Goal: Use online tool/utility: Utilize a website feature to perform a specific function

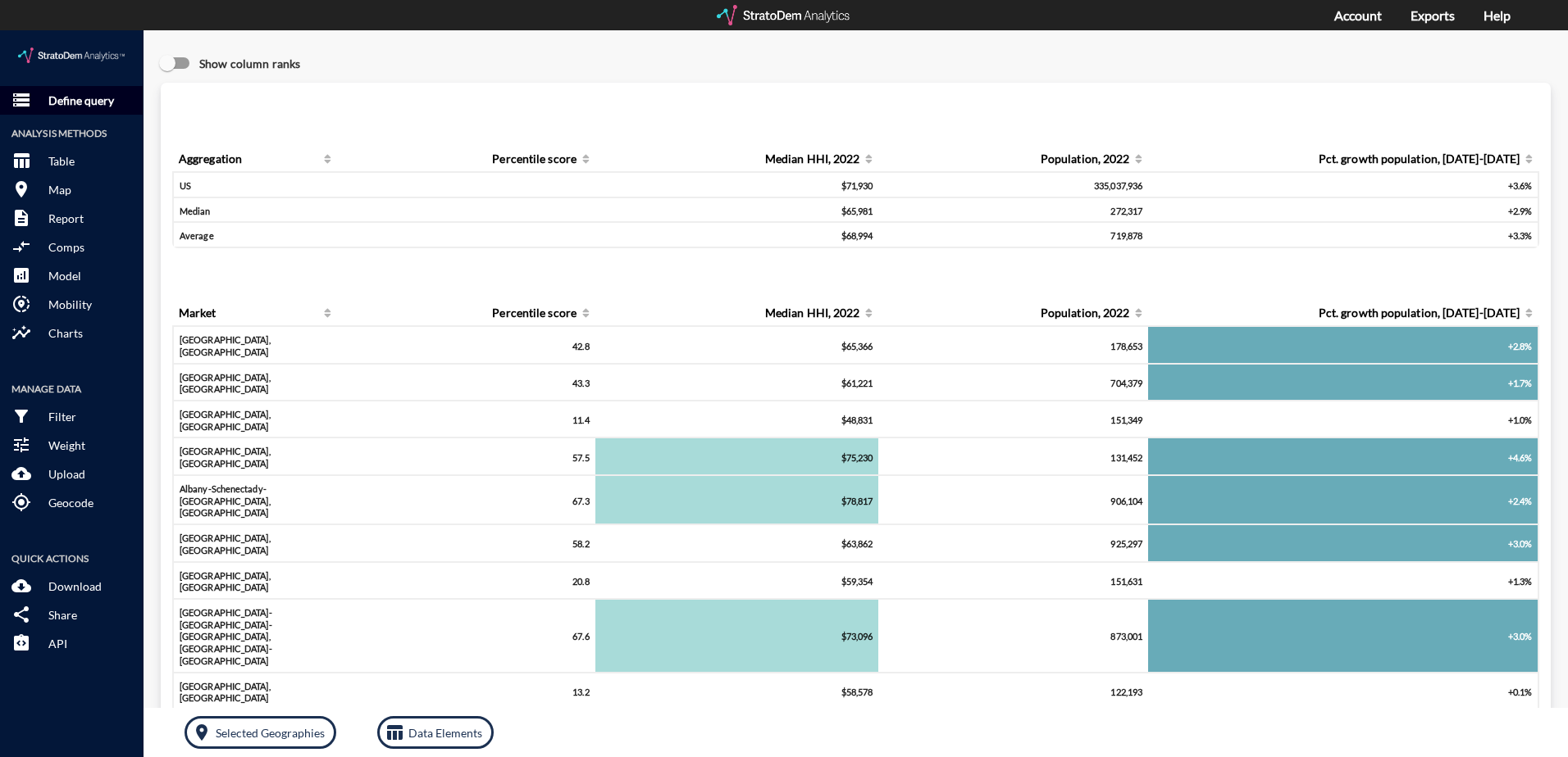
click p "Define query"
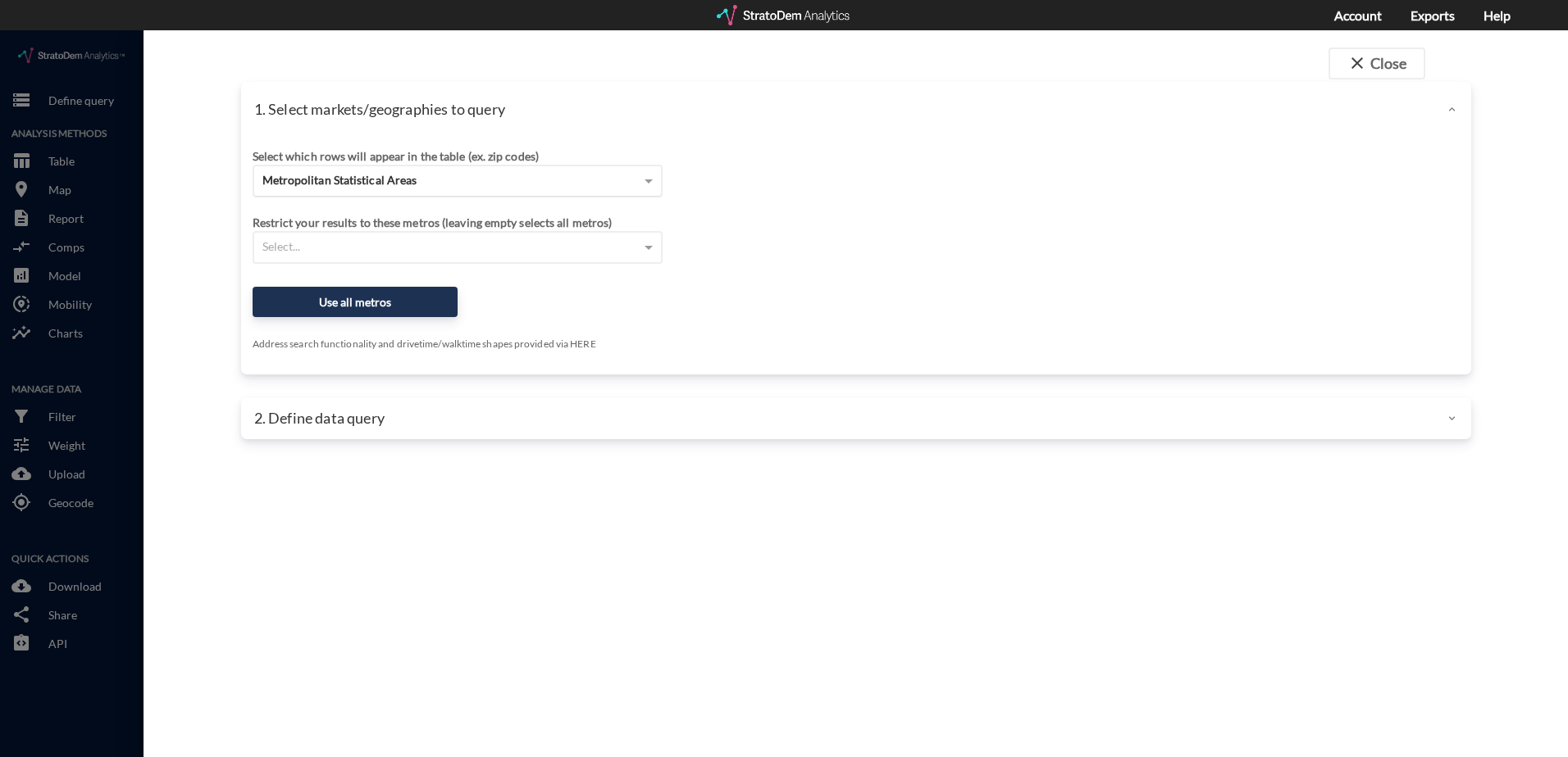
click span "Metropolitan Statistical Areas"
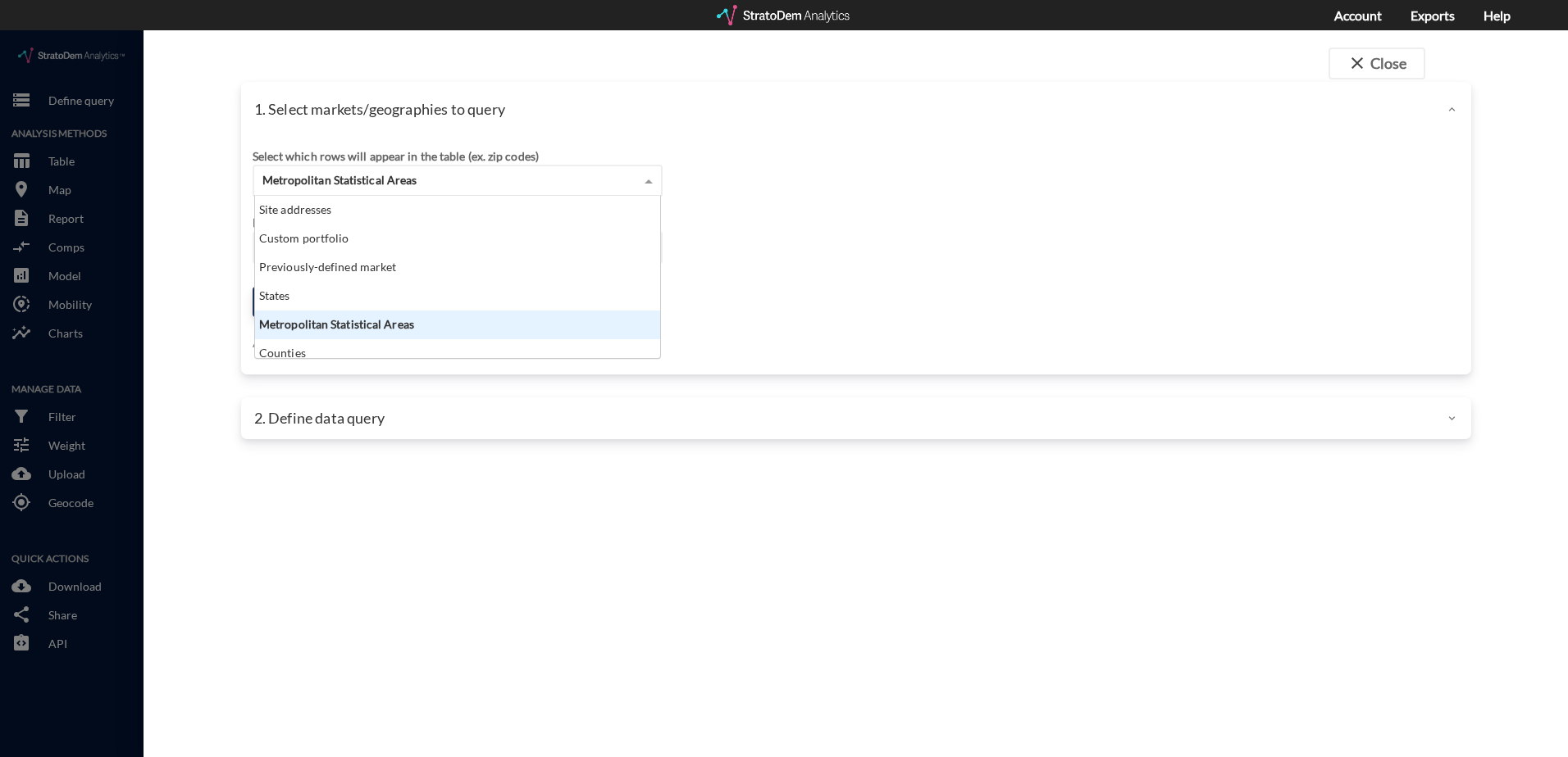
scroll to position [150, 395]
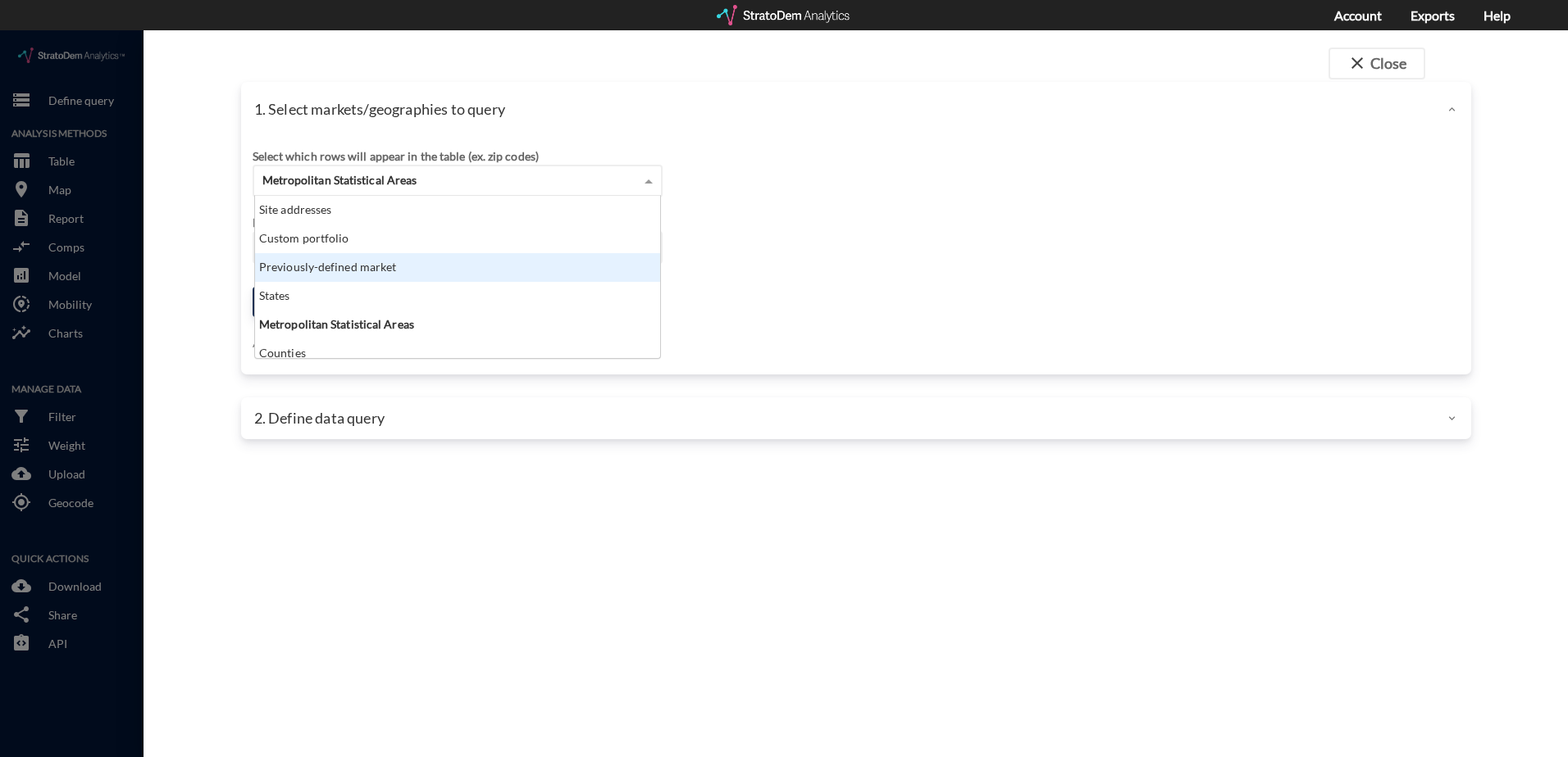
click div "Previously-defined market"
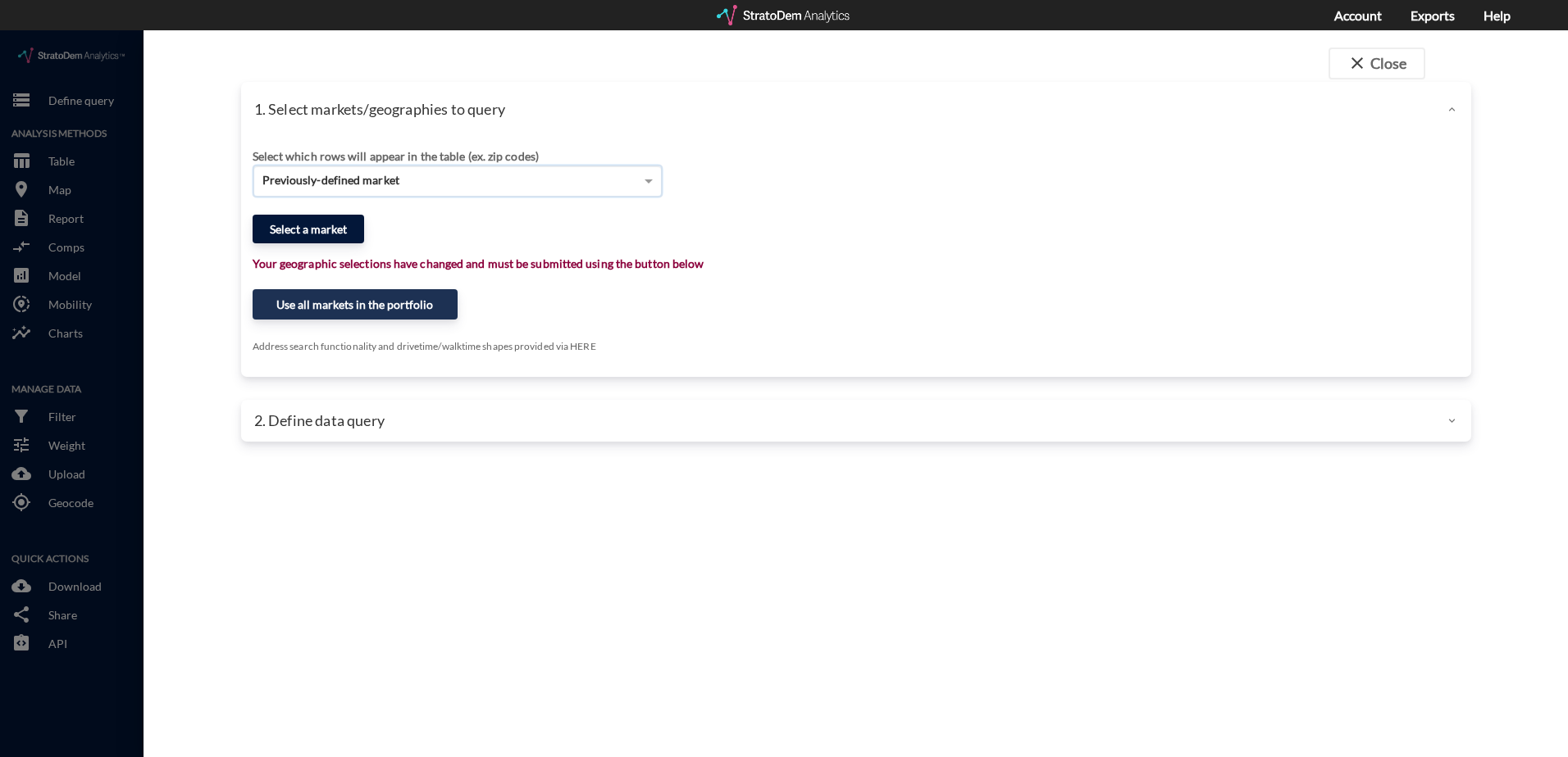
click button "Select a market"
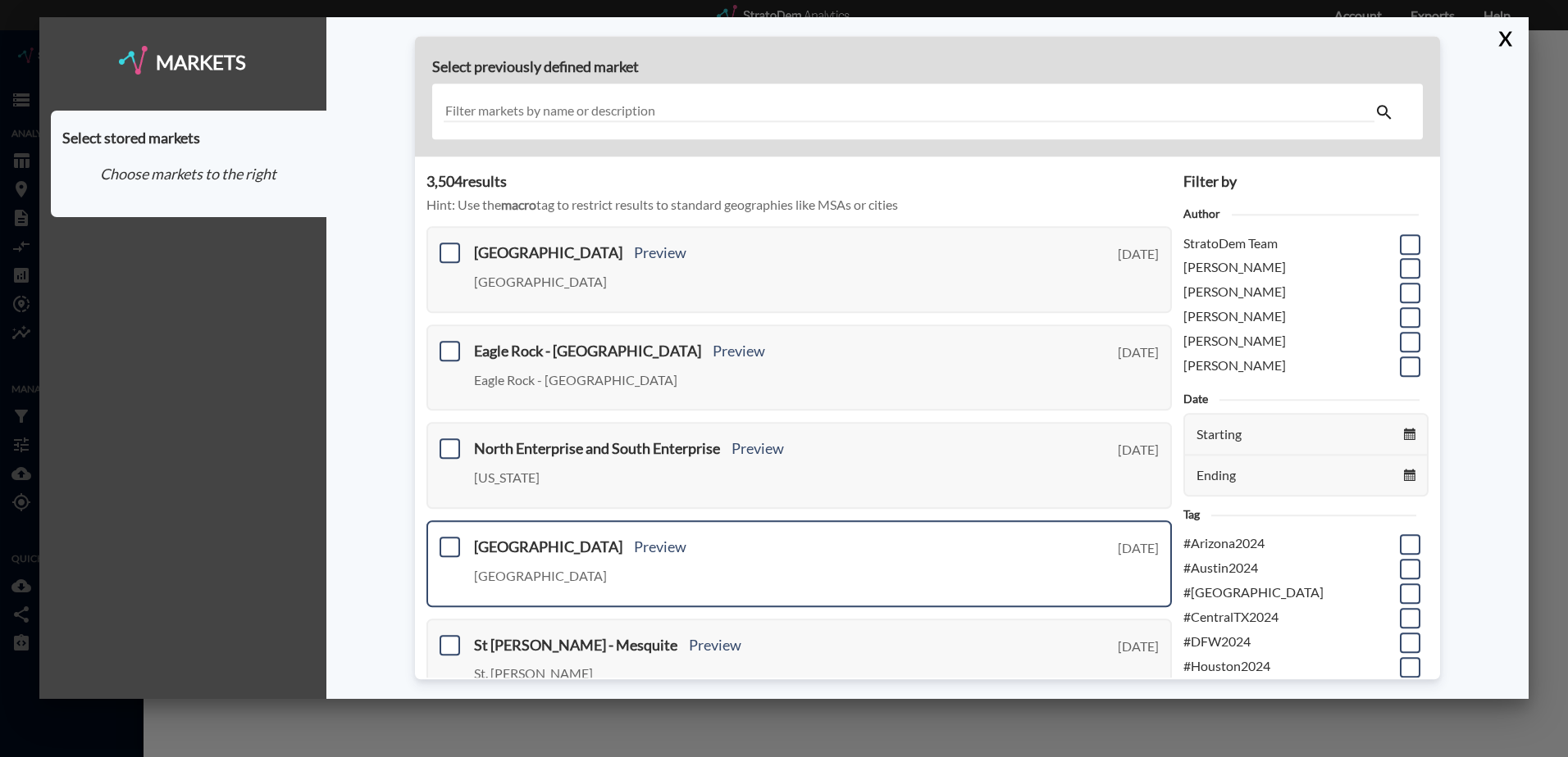
scroll to position [574, 0]
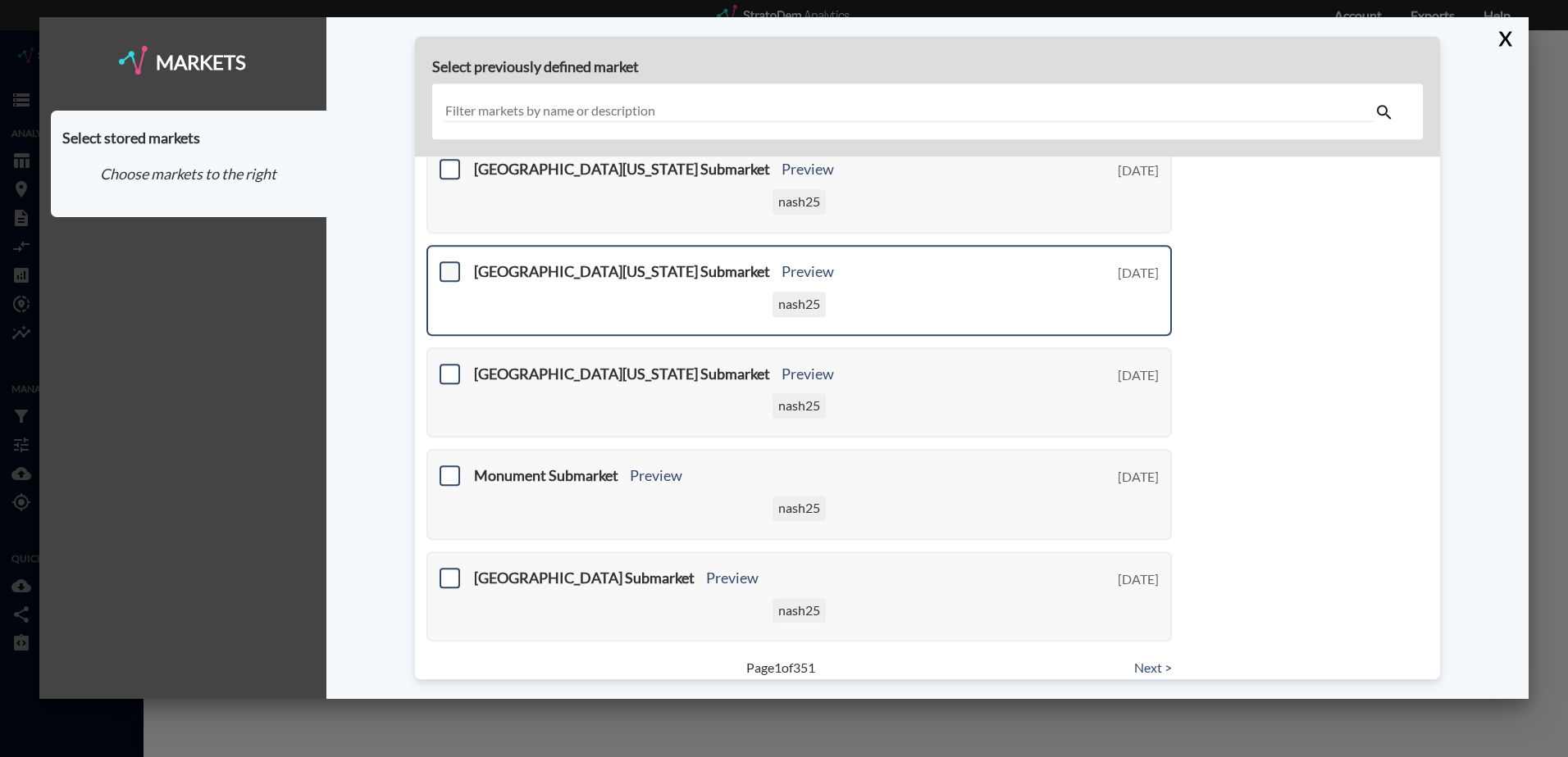
click at [452, 271] on span at bounding box center [450, 271] width 20 height 20
click at [448, 264] on input "checkbox" at bounding box center [448, 264] width 0 height 0
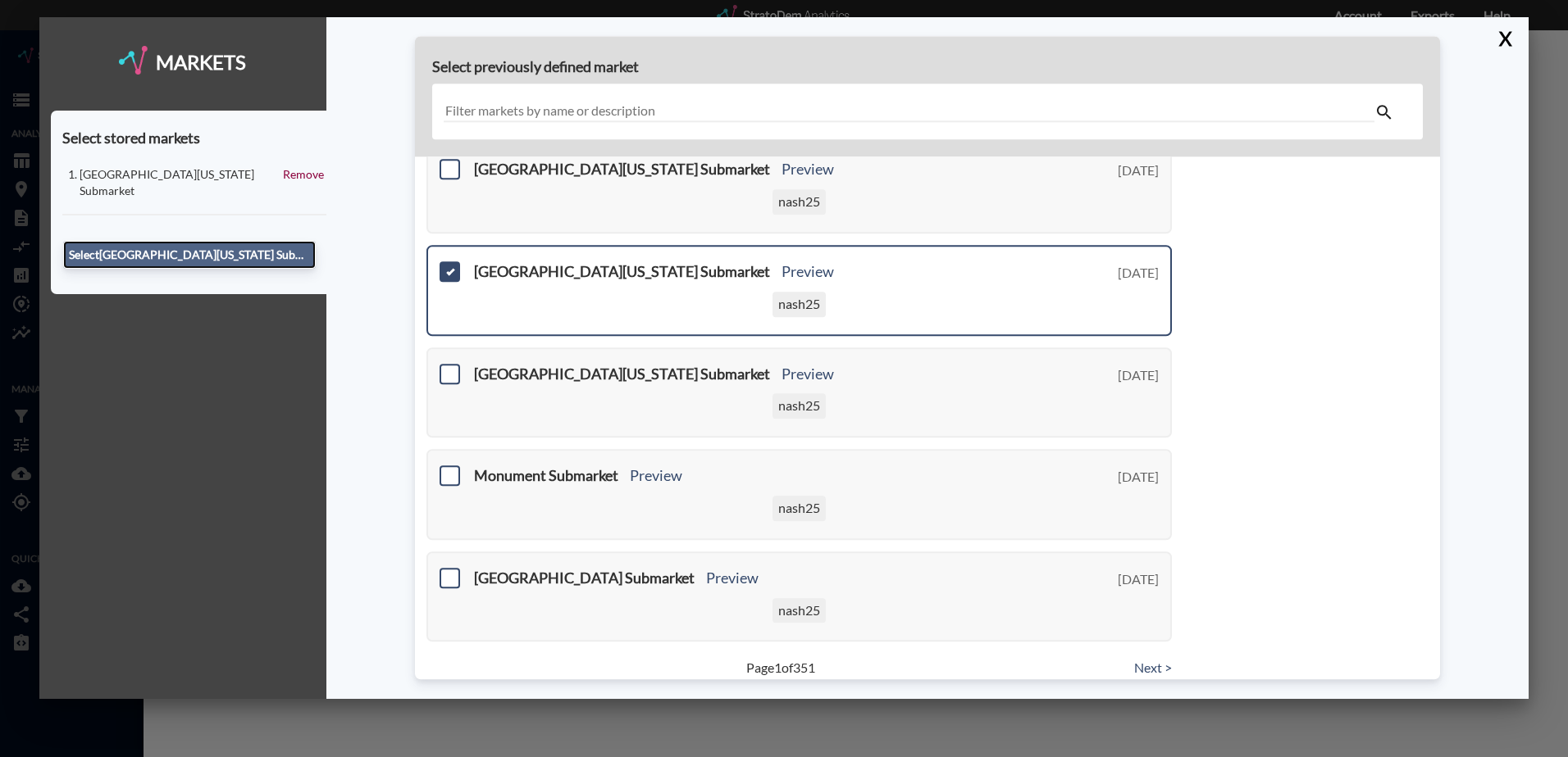
click at [264, 241] on button "Select [GEOGRAPHIC_DATA][US_STATE] Submarket" at bounding box center [189, 254] width 252 height 28
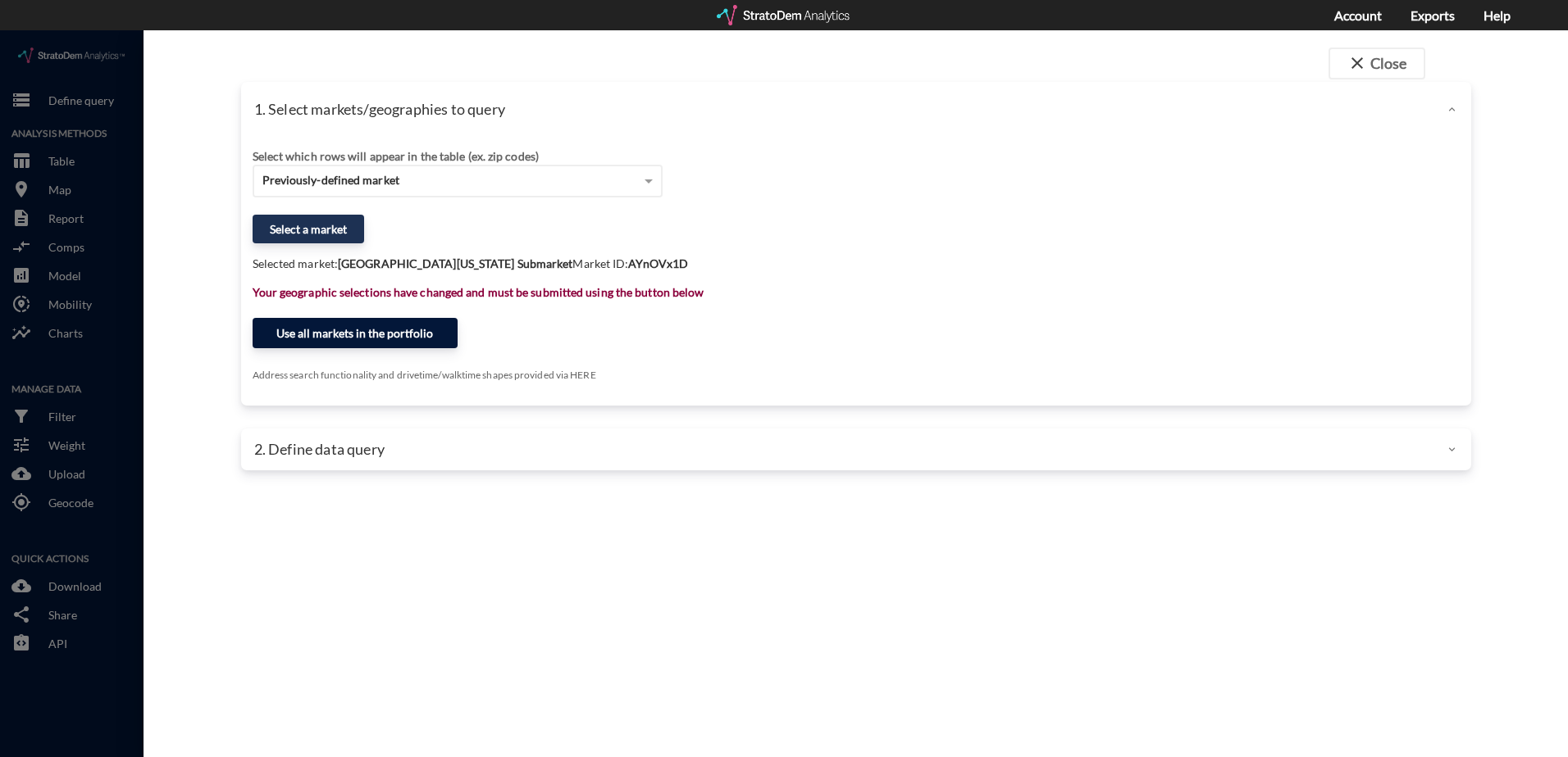
click button "Use all markets in the portfolio"
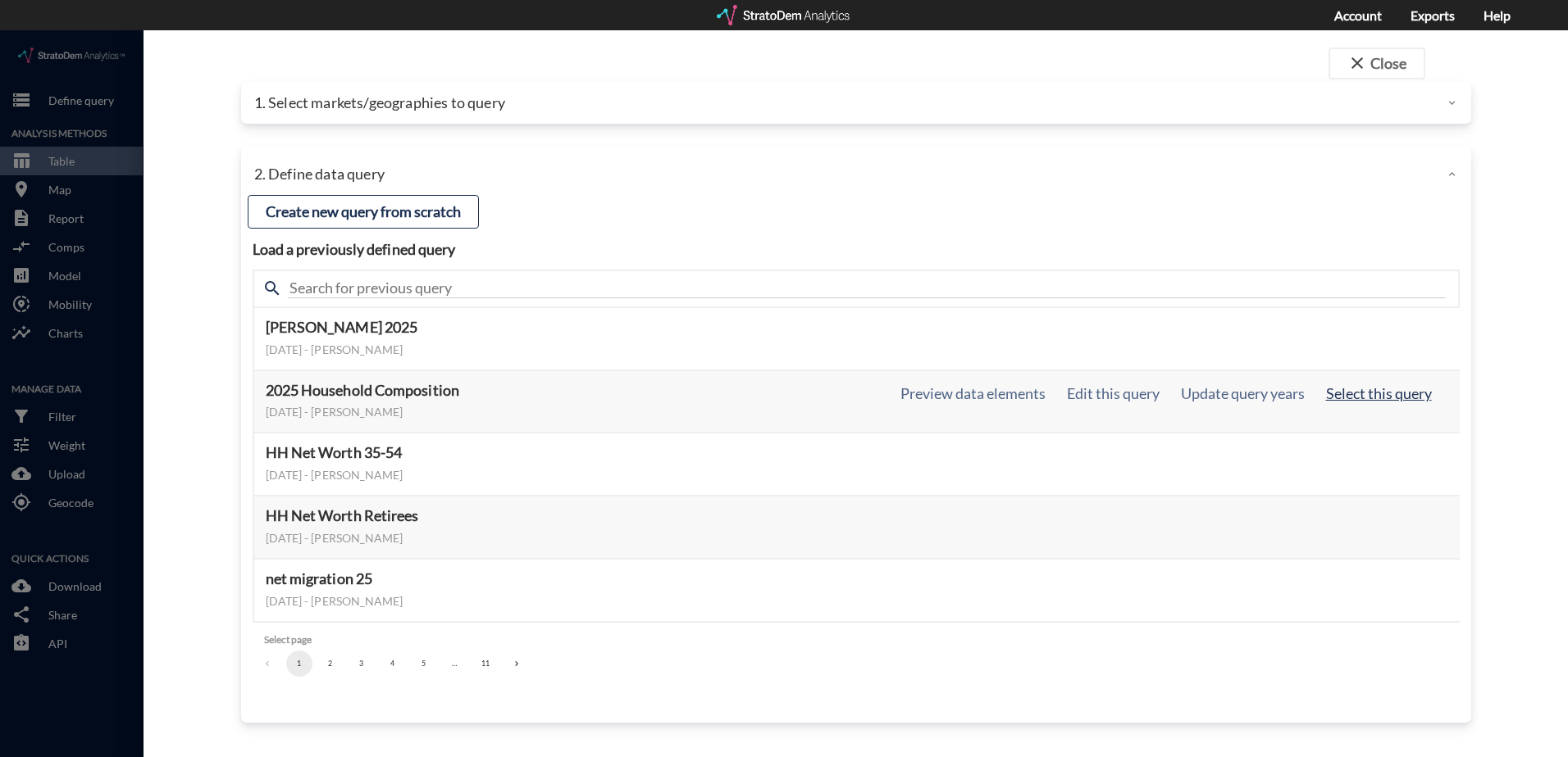
click button "Select this query"
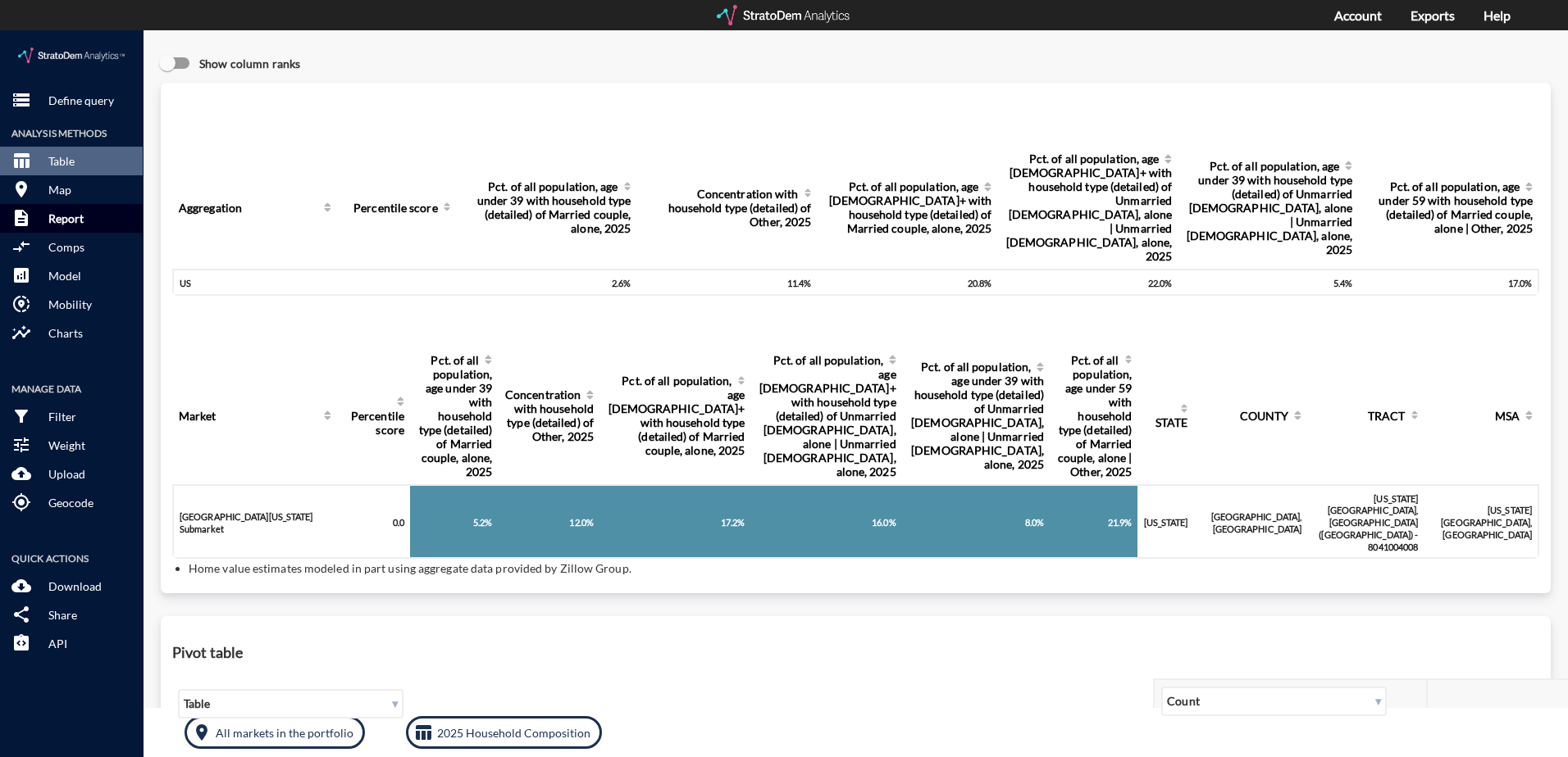
click p "Report"
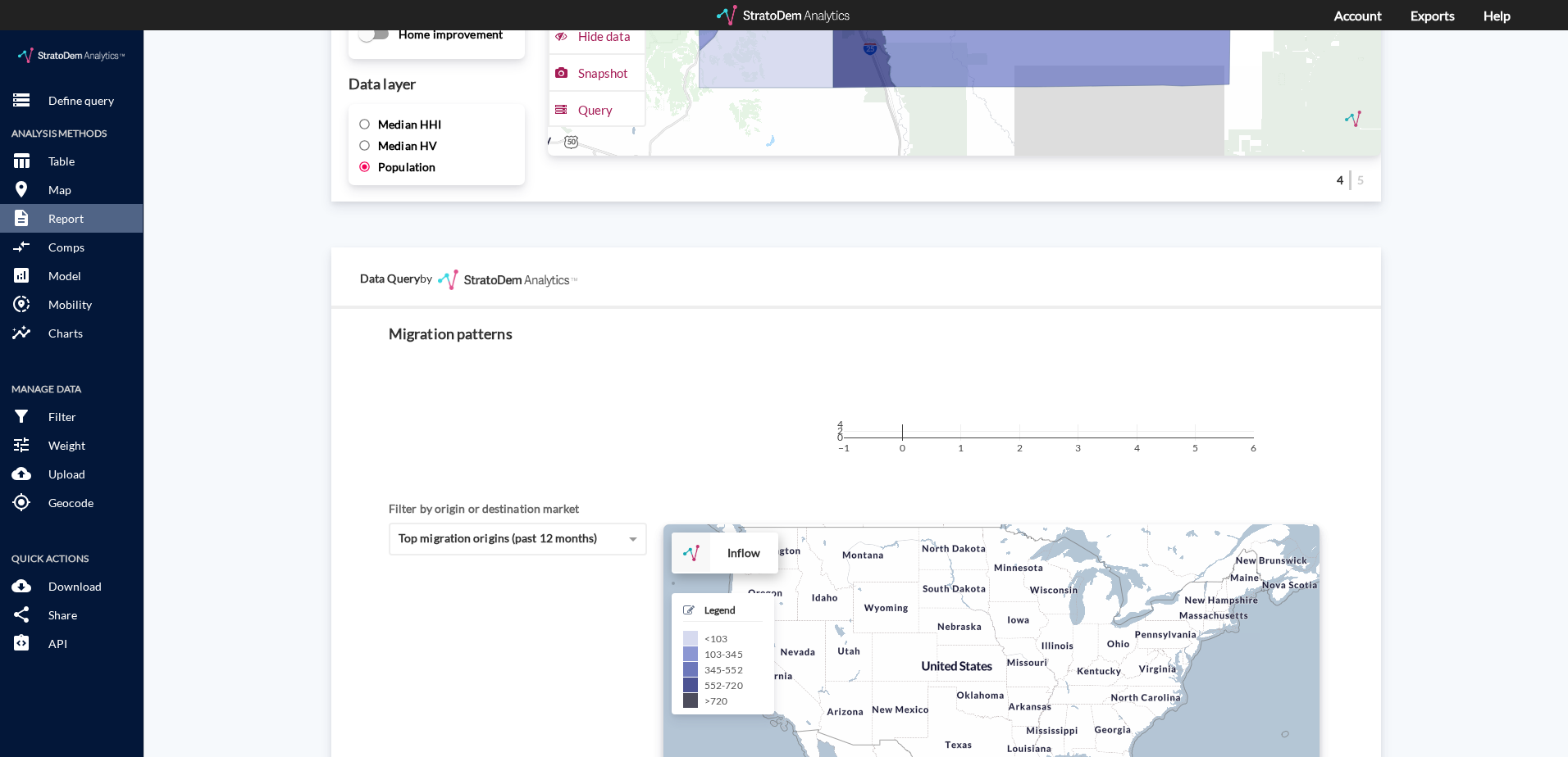
scroll to position [2705, 0]
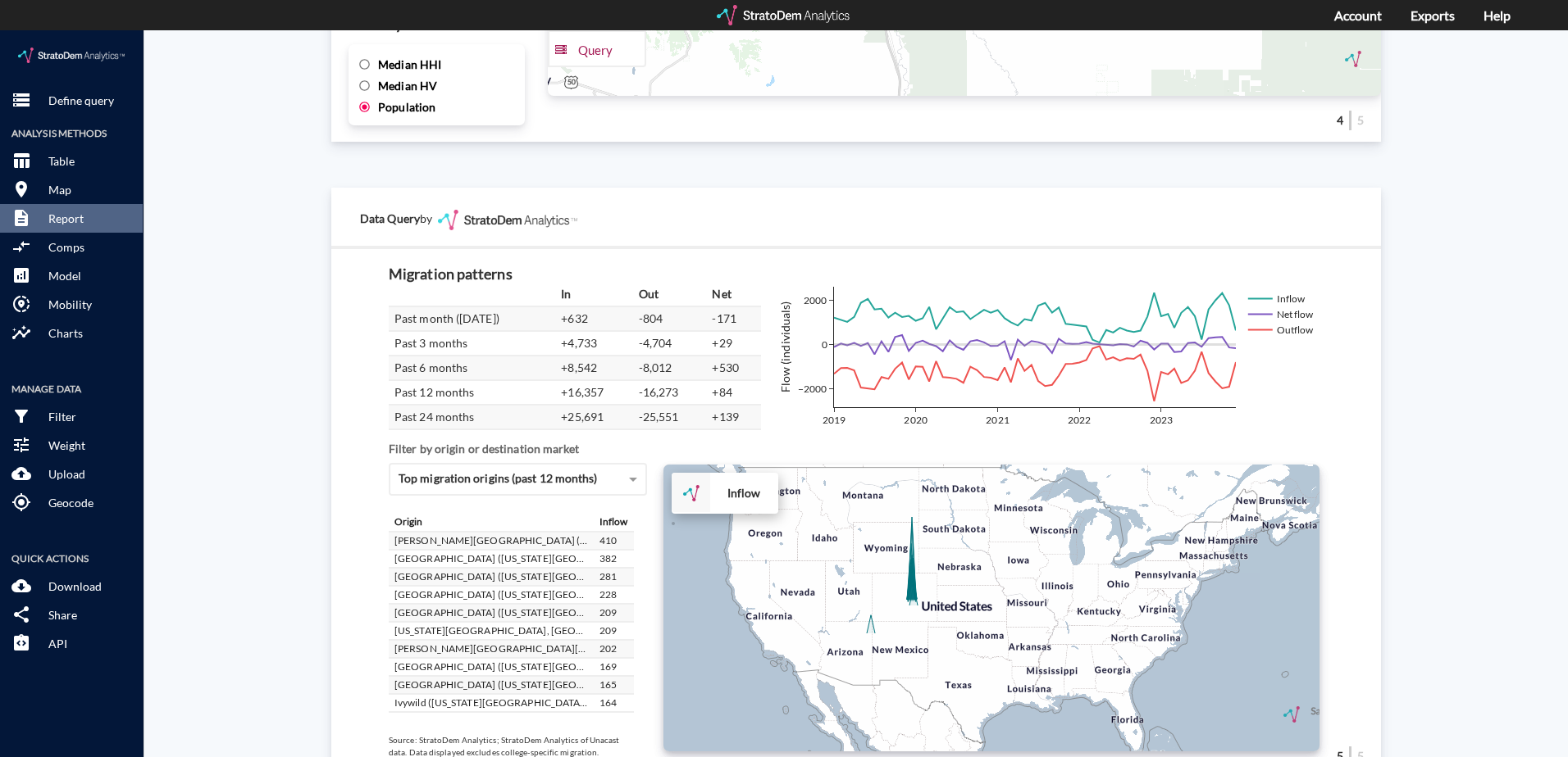
click div "Site report Generate a site report for a given location, (optionally) benchmark…"
